Goal: Use online tool/utility: Utilize a website feature to perform a specific function

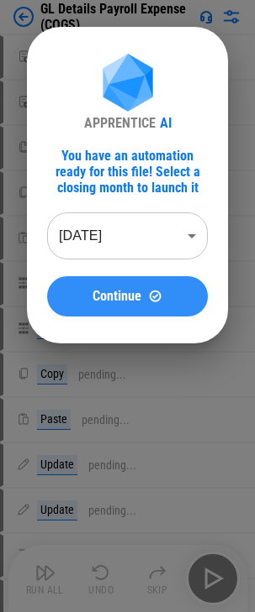
click at [139, 293] on span "Continue" at bounding box center [116, 296] width 49 height 13
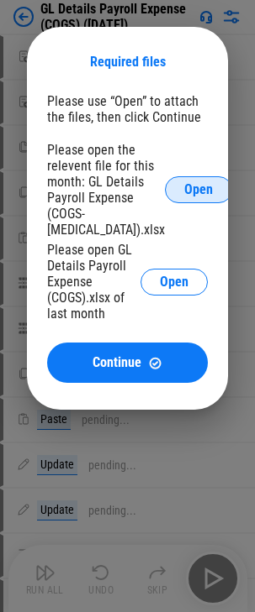
click at [184, 187] on span "Open" at bounding box center [198, 189] width 29 height 13
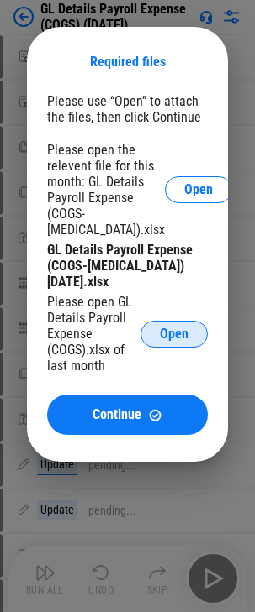
click at [192, 334] on button "Open" at bounding box center [173, 334] width 67 height 27
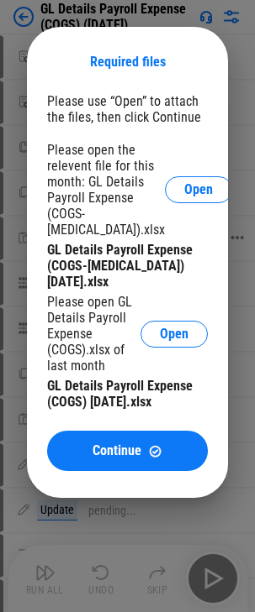
drag, startPoint x: 125, startPoint y: 437, endPoint x: 136, endPoint y: 361, distance: 76.4
click at [124, 434] on button "Continue" at bounding box center [127, 451] width 160 height 40
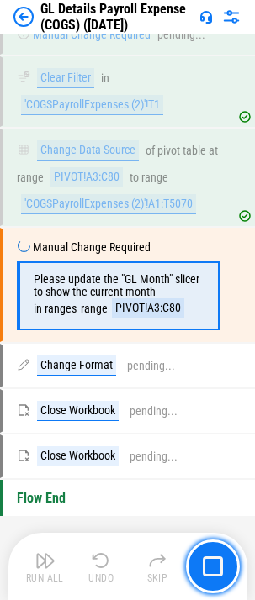
scroll to position [1673, 0]
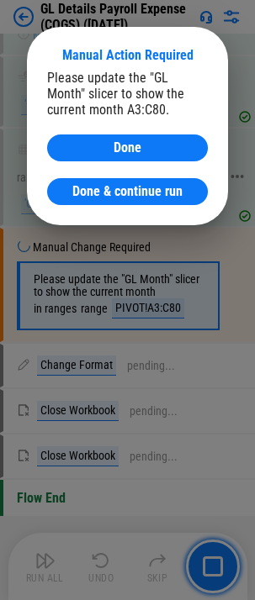
click at [178, 186] on span "Done & continue run" at bounding box center [127, 191] width 110 height 13
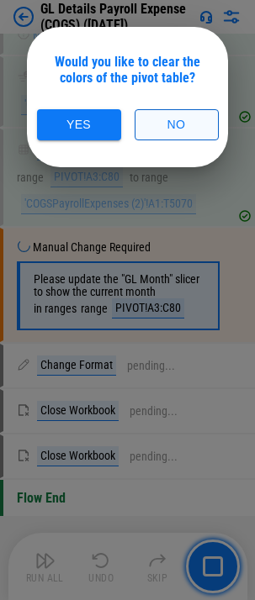
click at [184, 113] on button "No" at bounding box center [176, 124] width 84 height 31
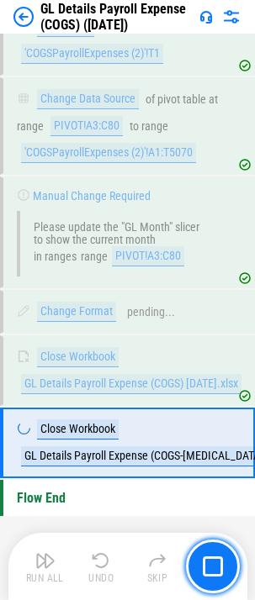
scroll to position [1739, 0]
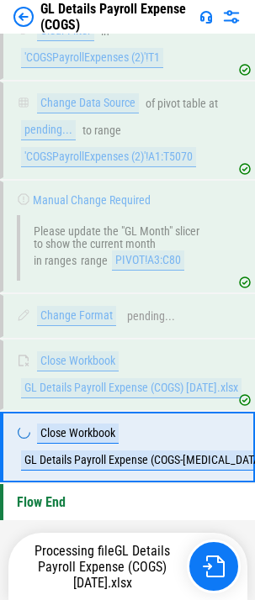
scroll to position [1739, 0]
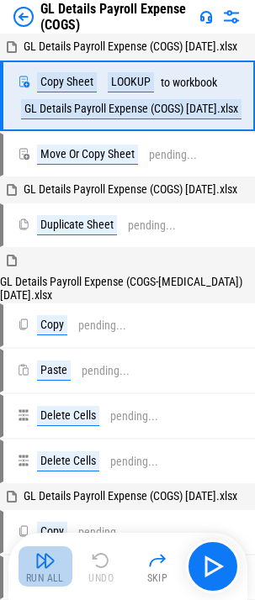
drag, startPoint x: 53, startPoint y: 560, endPoint x: 192, endPoint y: 534, distance: 141.0
click at [53, 560] on img "button" at bounding box center [45, 560] width 20 height 20
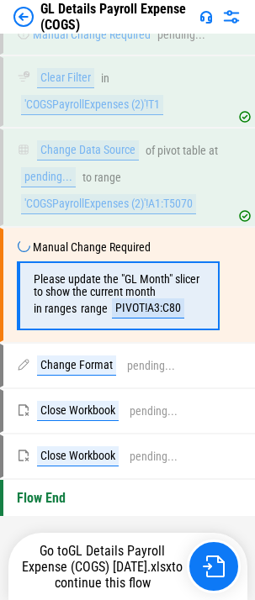
scroll to position [1673, 0]
